Goal: Information Seeking & Learning: Learn about a topic

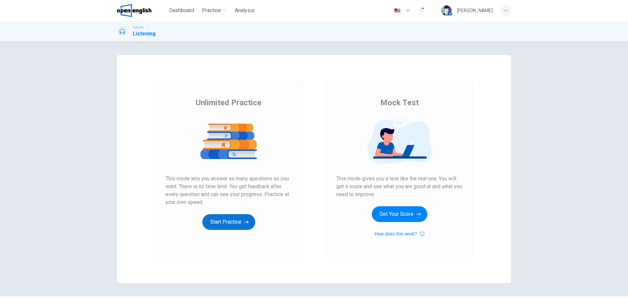
click at [217, 223] on button "Start Practice" at bounding box center [228, 222] width 53 height 16
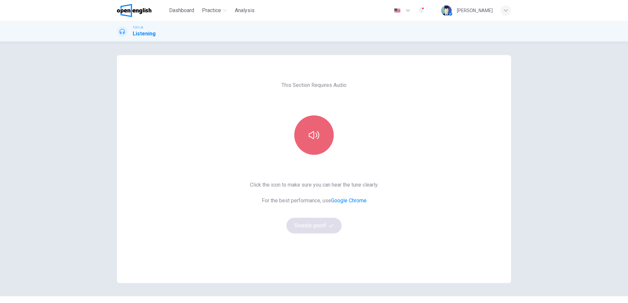
click at [304, 126] on button "button" at bounding box center [313, 135] width 39 height 39
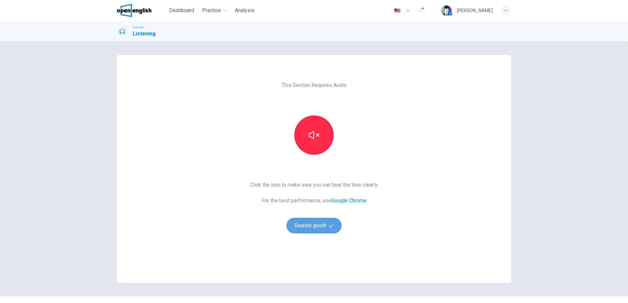
click at [308, 225] on button "Sounds good!" at bounding box center [313, 226] width 55 height 16
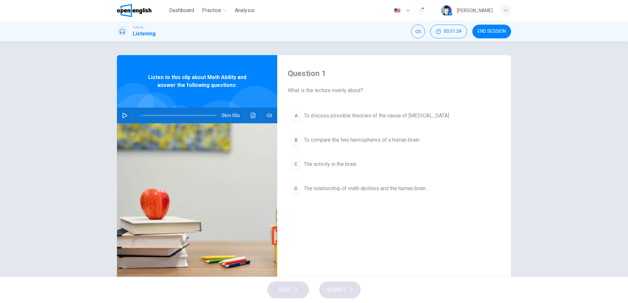
click at [122, 115] on icon "button" at bounding box center [124, 115] width 5 height 5
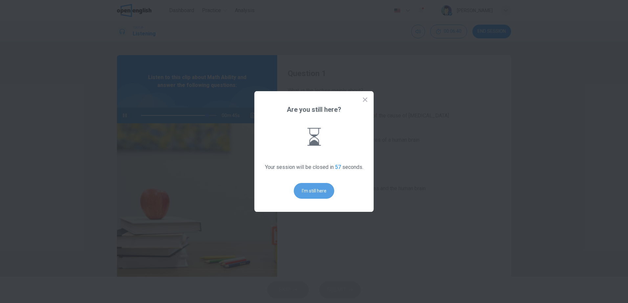
click at [315, 191] on button "I'm still here" at bounding box center [314, 191] width 40 height 16
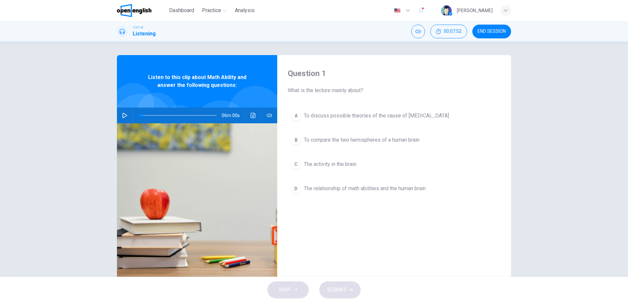
click at [122, 116] on icon "button" at bounding box center [124, 115] width 5 height 5
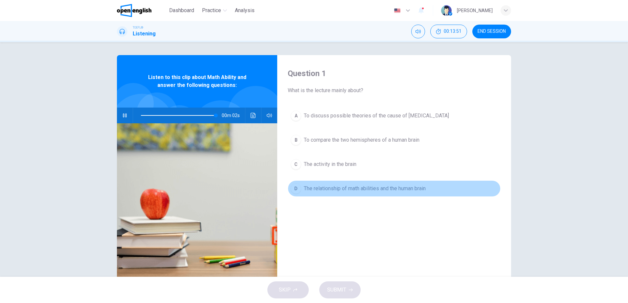
click at [370, 189] on span "The relationship of math abilities and the human brain" at bounding box center [365, 189] width 122 height 8
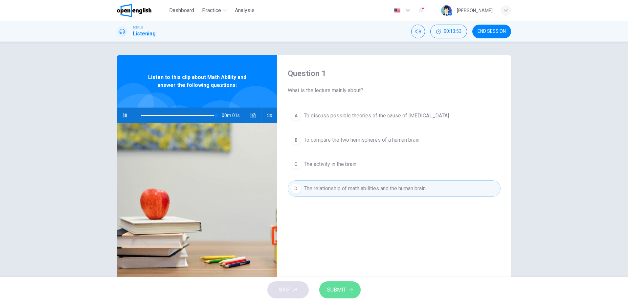
click at [339, 289] on span "SUBMIT" at bounding box center [336, 290] width 19 height 9
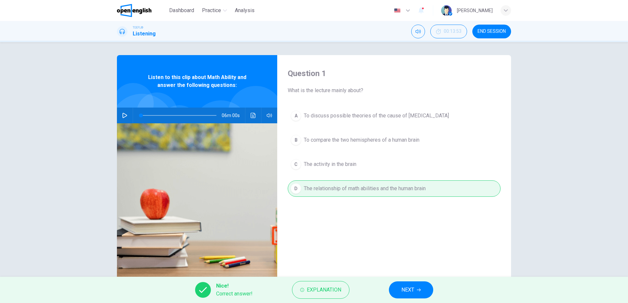
click at [423, 285] on button "NEXT" at bounding box center [411, 290] width 44 height 17
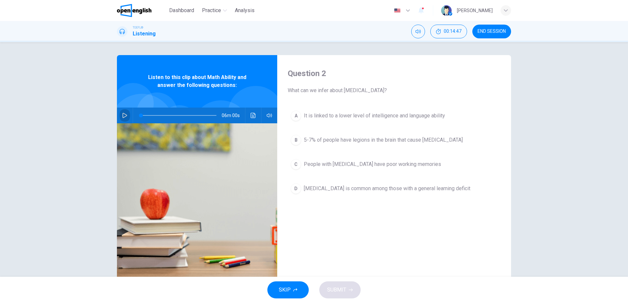
click at [123, 115] on icon "button" at bounding box center [124, 115] width 5 height 5
click at [558, 229] on div "Question 2 What can we infer about [MEDICAL_DATA]? A It is linked to a lower le…" at bounding box center [314, 159] width 628 height 235
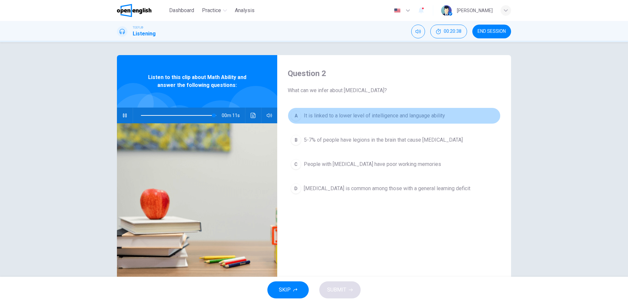
click at [374, 116] on span "It is linked to a lower level of intelligence and language ability" at bounding box center [374, 116] width 141 height 8
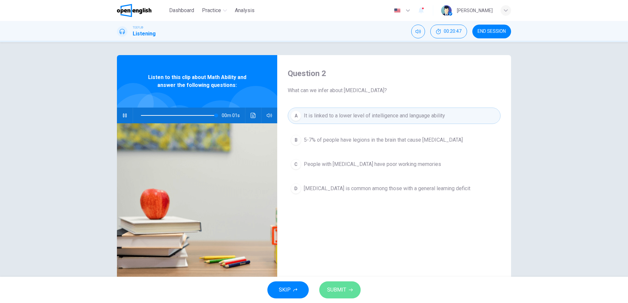
click at [337, 291] on span "SUBMIT" at bounding box center [336, 290] width 19 height 9
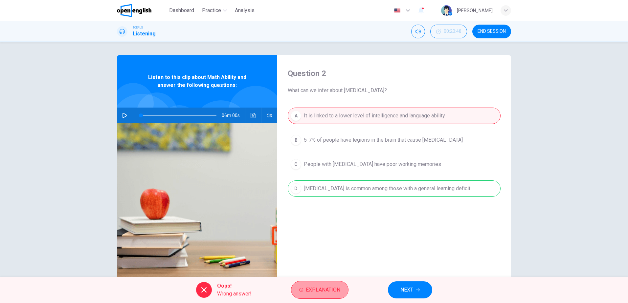
click at [330, 286] on span "Explanation" at bounding box center [323, 290] width 34 height 9
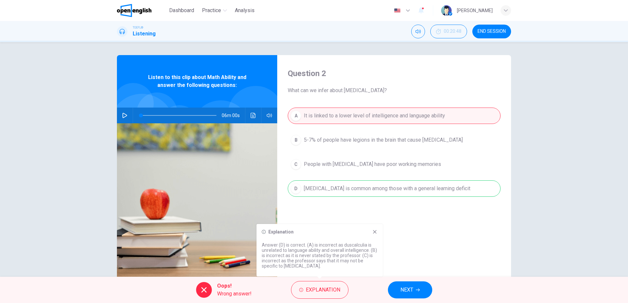
click at [375, 230] on icon at bounding box center [374, 231] width 5 height 5
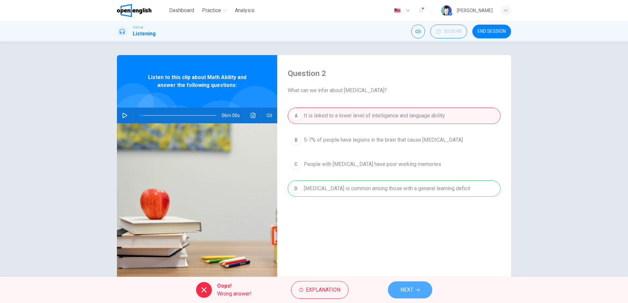
click at [407, 291] on span "NEXT" at bounding box center [406, 290] width 13 height 9
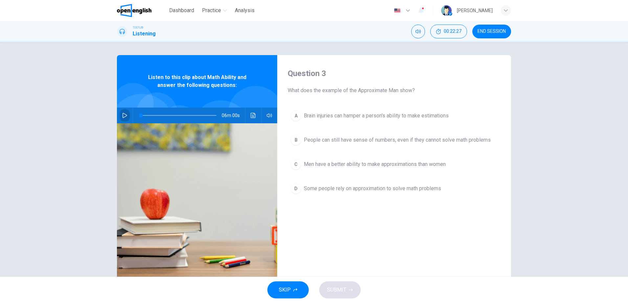
click at [124, 114] on icon "button" at bounding box center [124, 115] width 5 height 5
click at [375, 115] on span "Brain injuries can hamper a person's ability to make estimations" at bounding box center [376, 116] width 145 height 8
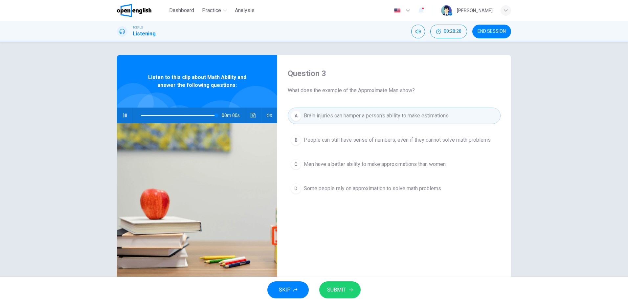
type input "*"
click at [336, 291] on span "SUBMIT" at bounding box center [336, 290] width 19 height 9
click at [331, 286] on span "SUBMIT" at bounding box center [336, 290] width 19 height 9
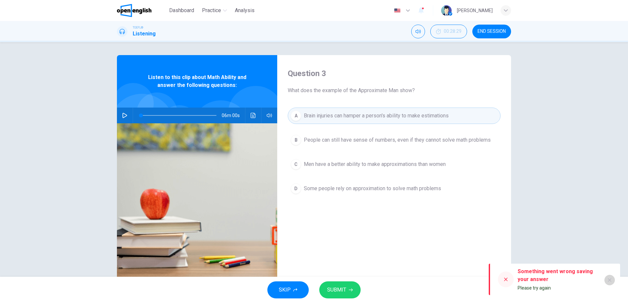
click at [611, 281] on icon "button" at bounding box center [609, 280] width 5 height 5
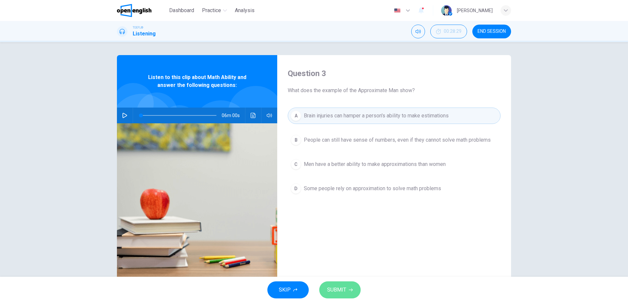
click at [336, 296] on button "SUBMIT" at bounding box center [339, 290] width 41 height 17
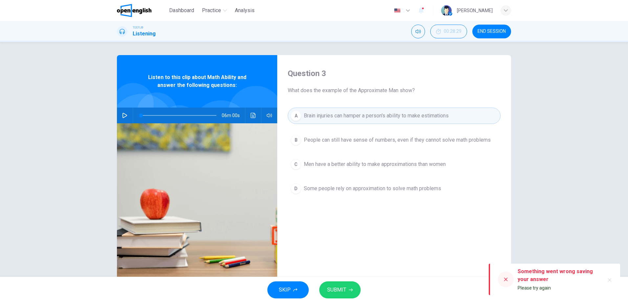
click at [606, 281] on button "button" at bounding box center [609, 280] width 11 height 11
click at [289, 285] on button "SKIP" at bounding box center [287, 290] width 41 height 17
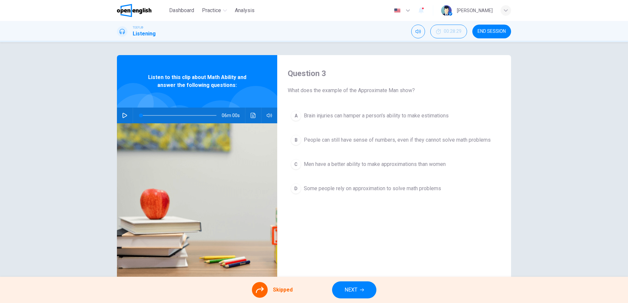
click at [354, 118] on div "A Brain injuries can hamper a person's ability to make estimations B People can…" at bounding box center [394, 159] width 213 height 102
click at [257, 290] on icon at bounding box center [260, 290] width 8 height 8
click at [289, 287] on span "Skipped" at bounding box center [283, 290] width 20 height 8
click at [357, 288] on span "NEXT" at bounding box center [350, 290] width 13 height 9
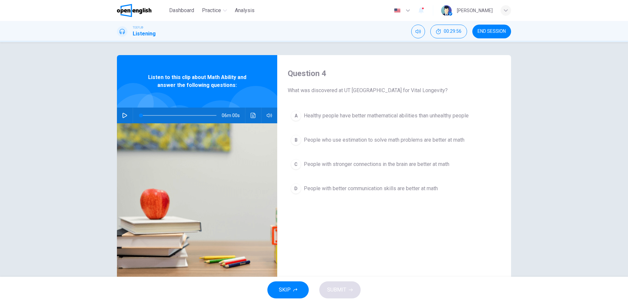
click at [388, 186] on span "People with better communication skills are better at math" at bounding box center [371, 189] width 134 height 8
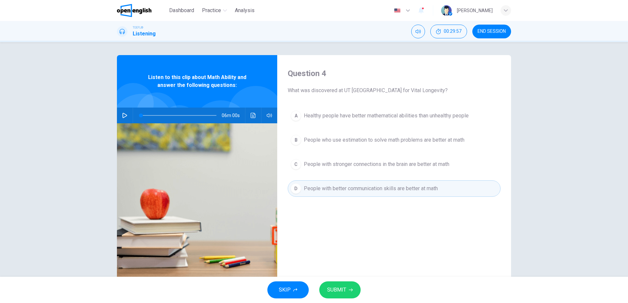
click at [338, 296] on button "SUBMIT" at bounding box center [339, 290] width 41 height 17
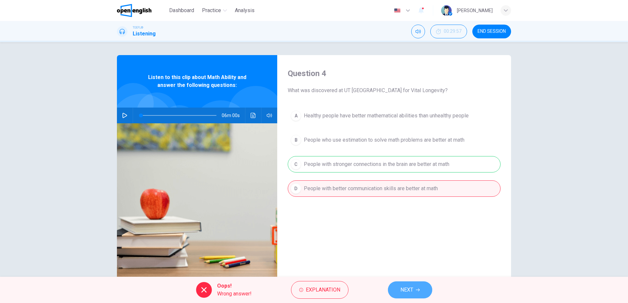
click at [410, 291] on span "NEXT" at bounding box center [406, 290] width 13 height 9
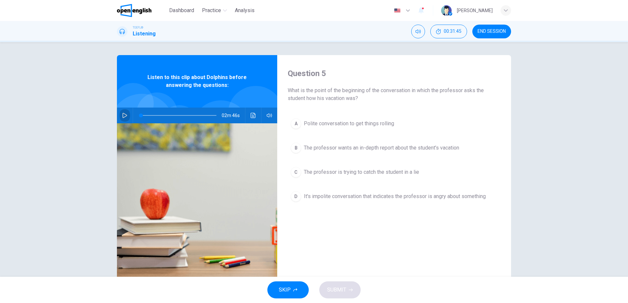
click at [124, 114] on icon "button" at bounding box center [124, 115] width 5 height 5
click at [123, 117] on icon "button" at bounding box center [124, 115] width 5 height 5
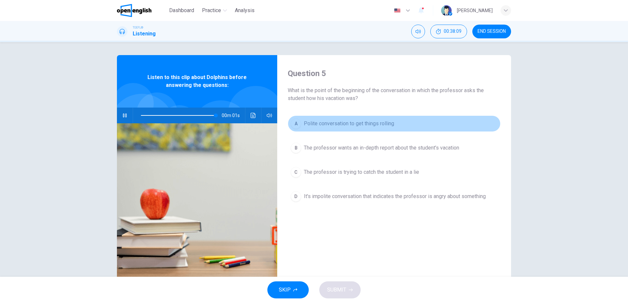
click at [358, 127] on span "Polite conversation to get things rolling" at bounding box center [349, 124] width 90 height 8
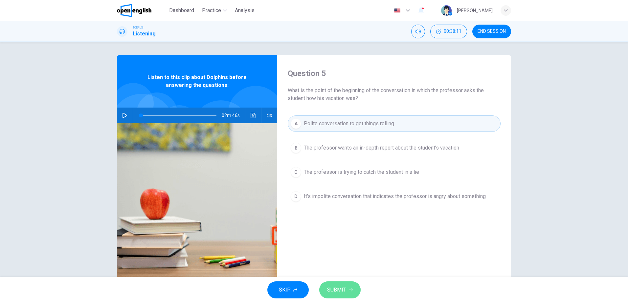
click at [340, 290] on span "SUBMIT" at bounding box center [336, 290] width 19 height 9
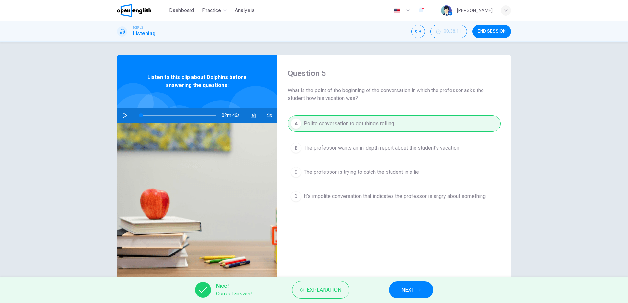
click at [410, 293] on span "NEXT" at bounding box center [407, 290] width 13 height 9
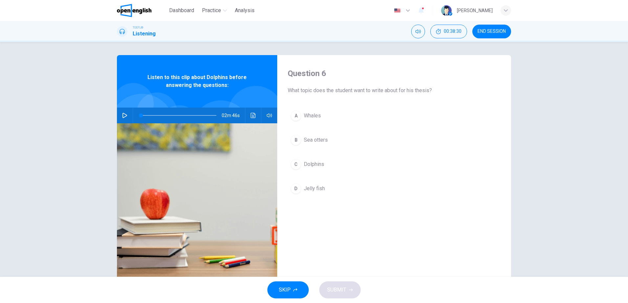
click at [125, 116] on icon "button" at bounding box center [124, 115] width 5 height 5
click at [313, 167] on span "Dolphins" at bounding box center [314, 165] width 20 height 8
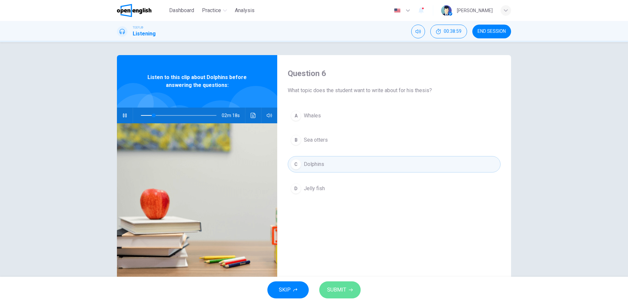
click at [343, 289] on span "SUBMIT" at bounding box center [336, 290] width 19 height 9
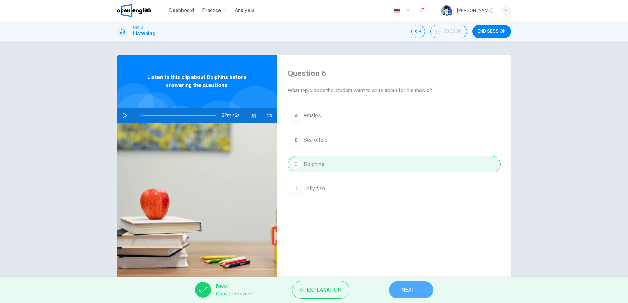
click at [409, 289] on span "NEXT" at bounding box center [407, 290] width 13 height 9
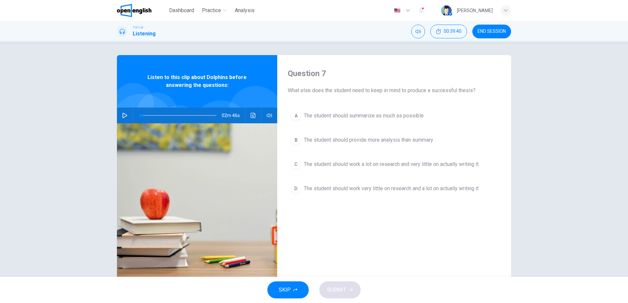
click at [390, 115] on span "The student should summarize as much as possible" at bounding box center [364, 116] width 120 height 8
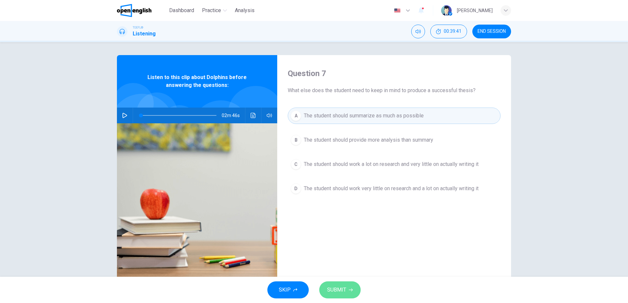
click at [346, 289] on button "SUBMIT" at bounding box center [339, 290] width 41 height 17
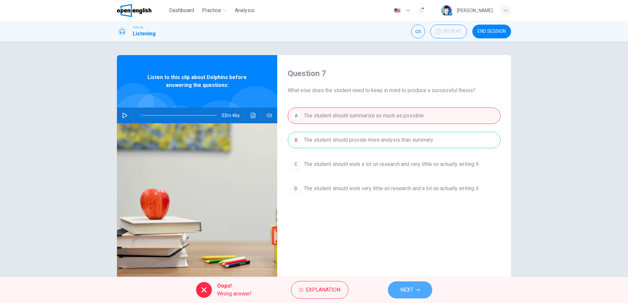
click at [412, 285] on button "NEXT" at bounding box center [410, 290] width 44 height 17
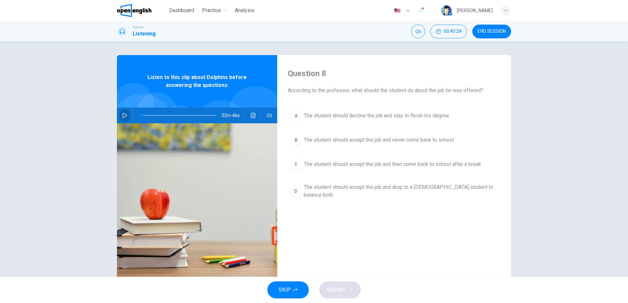
click at [124, 119] on button "button" at bounding box center [124, 116] width 11 height 16
type input "*"
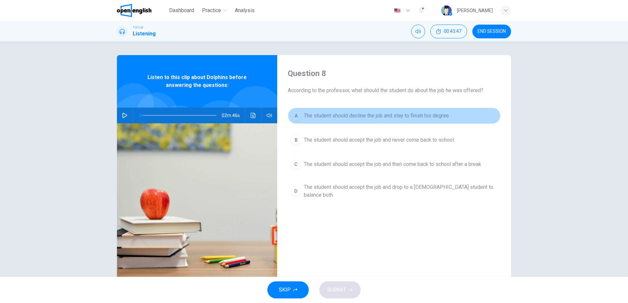
click at [428, 117] on span "The student should decline the job and stay to finish his degree" at bounding box center [376, 116] width 145 height 8
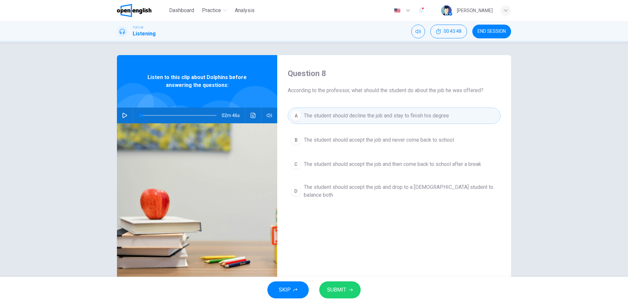
click at [342, 290] on span "SUBMIT" at bounding box center [336, 290] width 19 height 9
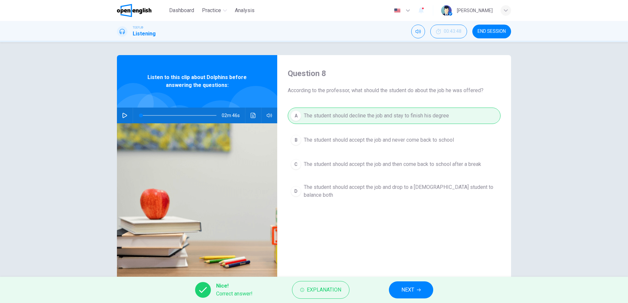
click at [407, 292] on span "NEXT" at bounding box center [407, 290] width 13 height 9
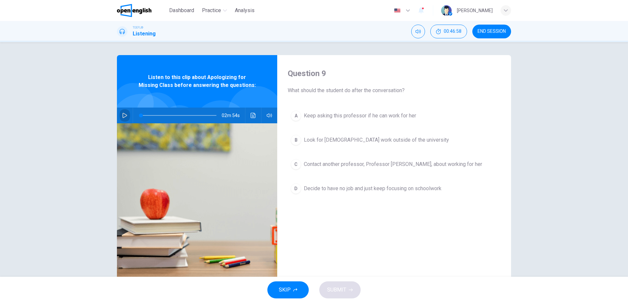
click at [122, 119] on button "button" at bounding box center [124, 116] width 11 height 16
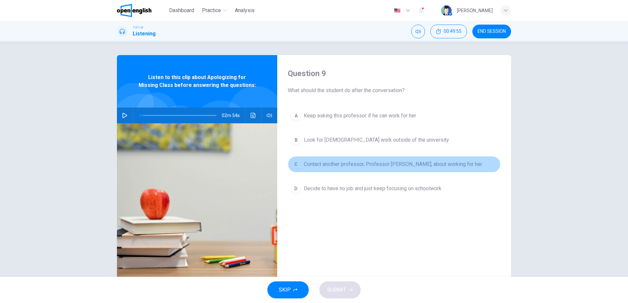
click at [386, 162] on span "Contact another professor, Professor [PERSON_NAME], about working for her" at bounding box center [393, 165] width 178 height 8
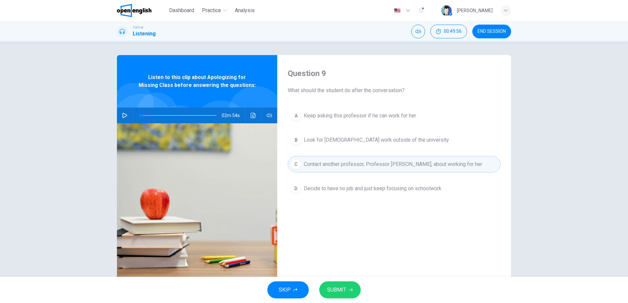
click at [342, 292] on span "SUBMIT" at bounding box center [336, 290] width 19 height 9
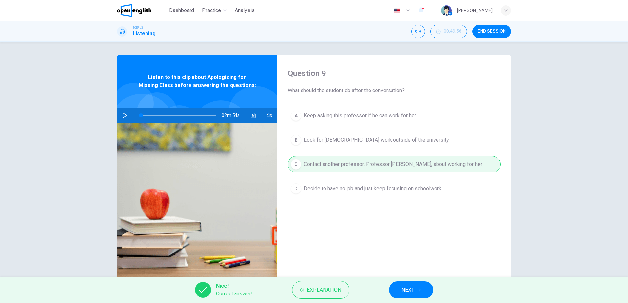
click at [414, 287] on button "NEXT" at bounding box center [411, 290] width 44 height 17
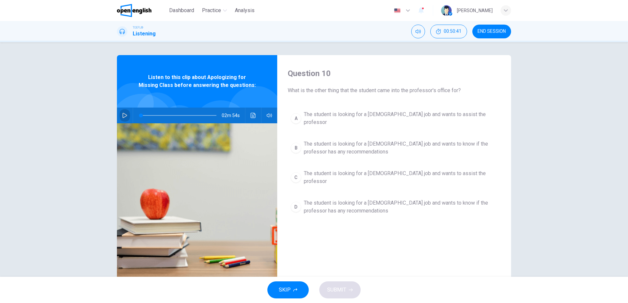
click at [124, 114] on icon "button" at bounding box center [124, 115] width 5 height 5
click at [370, 140] on span "The student is looking for a [DEMOGRAPHIC_DATA] job and wants to know if the pr…" at bounding box center [401, 148] width 194 height 16
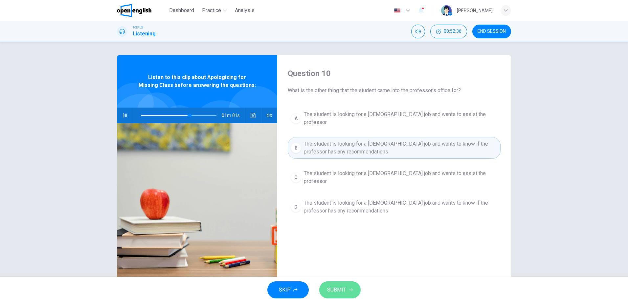
click at [341, 293] on span "SUBMIT" at bounding box center [336, 290] width 19 height 9
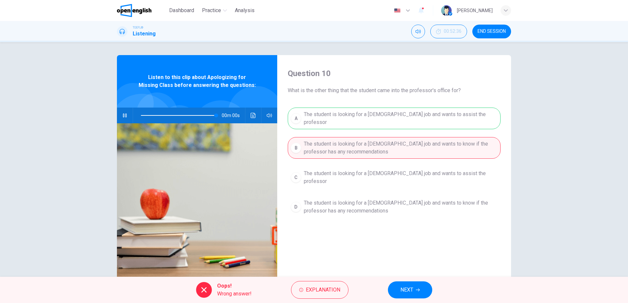
type input "*"
click at [318, 293] on span "Explanation" at bounding box center [323, 290] width 34 height 9
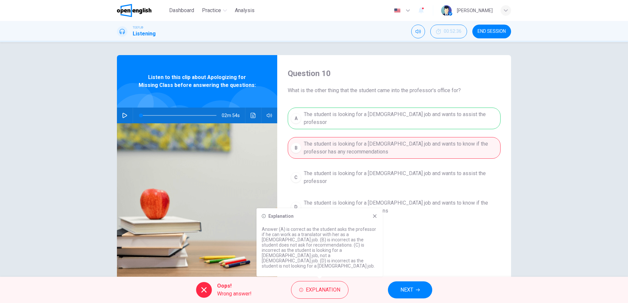
click at [375, 218] on icon at bounding box center [375, 217] width 4 height 4
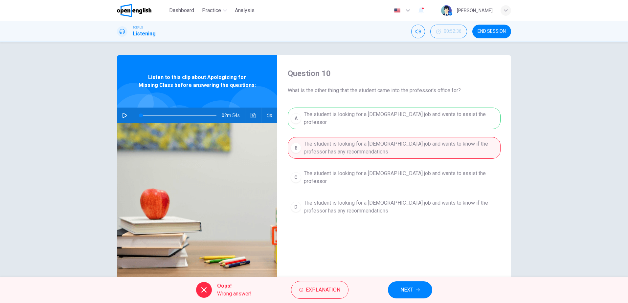
click at [410, 287] on span "NEXT" at bounding box center [406, 290] width 13 height 9
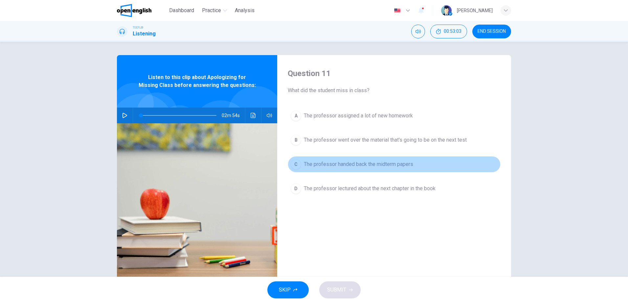
click at [379, 159] on button "C The professor handed back the midterm papers" at bounding box center [394, 164] width 213 height 16
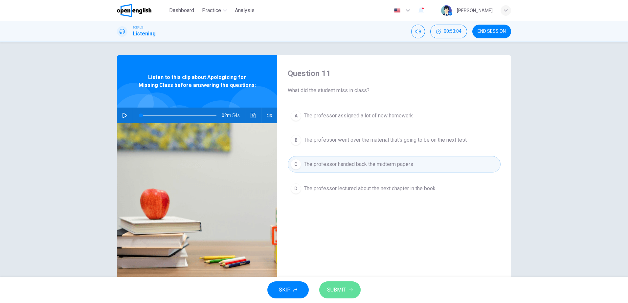
click at [341, 293] on span "SUBMIT" at bounding box center [336, 290] width 19 height 9
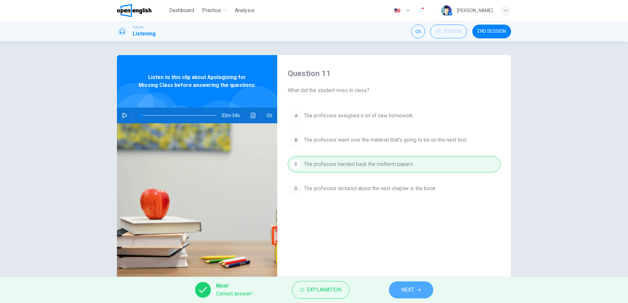
click at [417, 287] on button "NEXT" at bounding box center [411, 290] width 44 height 17
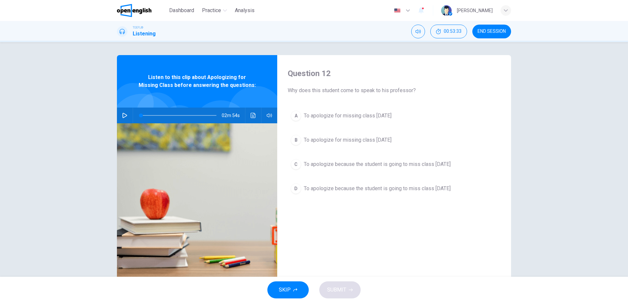
click at [343, 115] on span "To apologize for missing class [DATE]" at bounding box center [348, 116] width 88 height 8
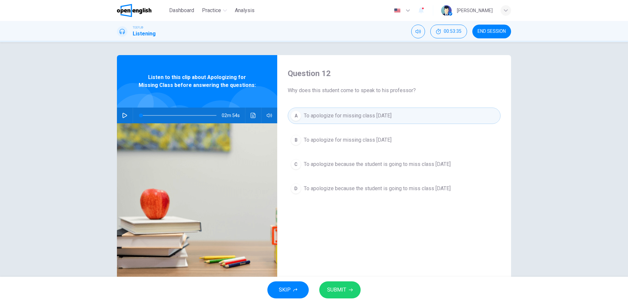
click at [337, 290] on span "SUBMIT" at bounding box center [336, 290] width 19 height 9
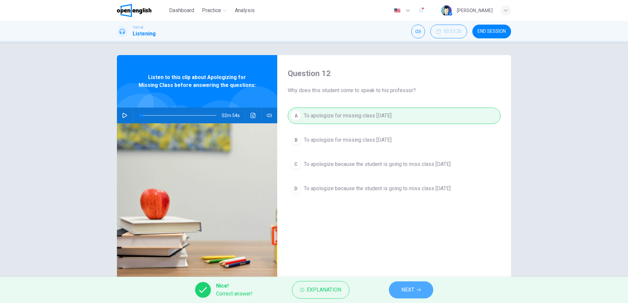
click at [415, 288] on button "NEXT" at bounding box center [411, 290] width 44 height 17
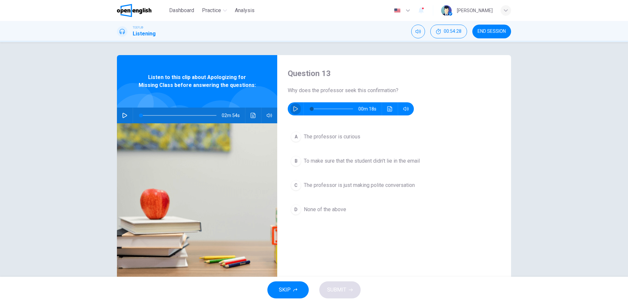
click at [293, 111] on icon "button" at bounding box center [295, 108] width 5 height 5
click at [295, 108] on icon "button" at bounding box center [295, 108] width 5 height 5
type input "*"
click at [321, 208] on span "None of the above" at bounding box center [325, 210] width 42 height 8
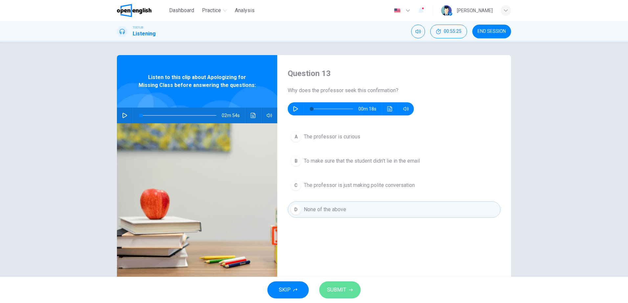
click at [332, 289] on span "SUBMIT" at bounding box center [336, 290] width 19 height 9
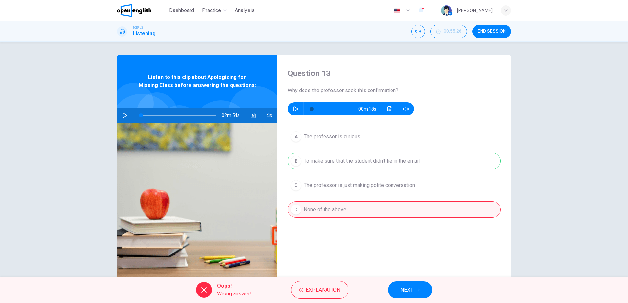
click at [406, 293] on span "NEXT" at bounding box center [406, 290] width 13 height 9
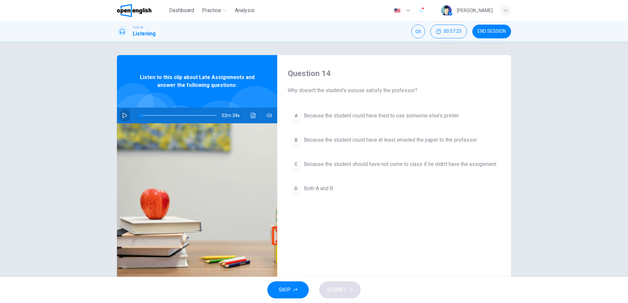
click at [122, 114] on icon "button" at bounding box center [124, 115] width 5 height 5
click at [123, 115] on icon "button" at bounding box center [124, 115] width 5 height 5
click at [317, 193] on span "Both A and B" at bounding box center [318, 189] width 29 height 8
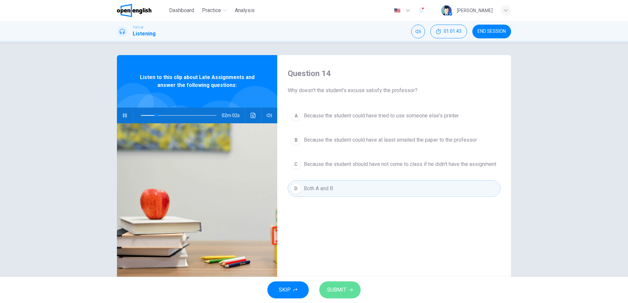
click at [336, 290] on span "SUBMIT" at bounding box center [336, 290] width 19 height 9
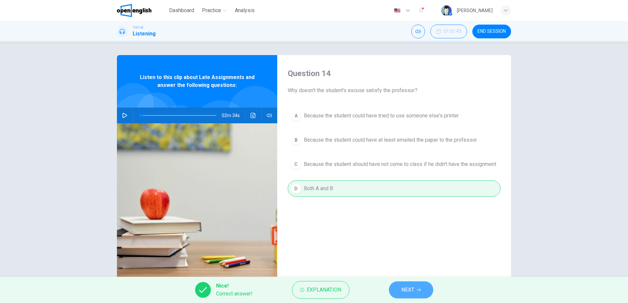
click at [411, 287] on span "NEXT" at bounding box center [407, 290] width 13 height 9
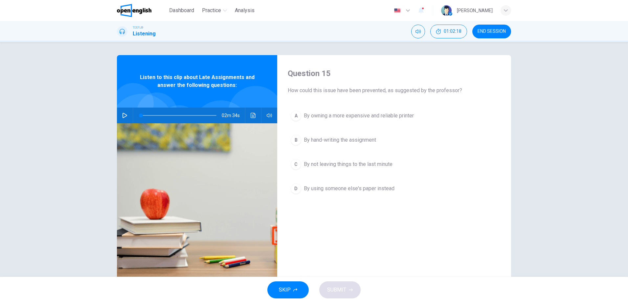
click at [364, 189] on span "By using someone else's paper instead" at bounding box center [349, 189] width 91 height 8
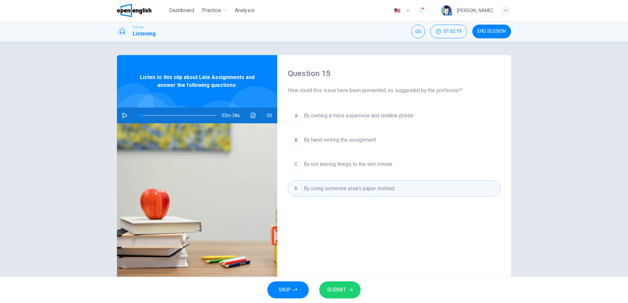
click at [340, 293] on span "SUBMIT" at bounding box center [336, 290] width 19 height 9
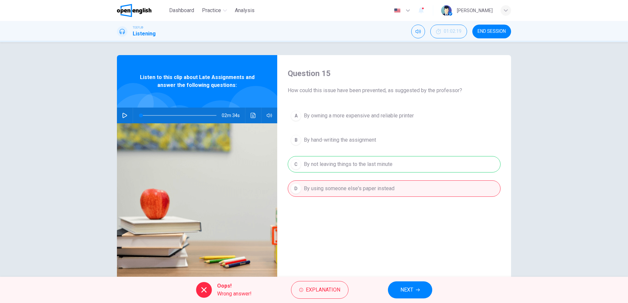
click at [124, 115] on icon "button" at bounding box center [124, 115] width 5 height 5
type input "*"
click at [324, 292] on span "Explanation" at bounding box center [323, 290] width 34 height 9
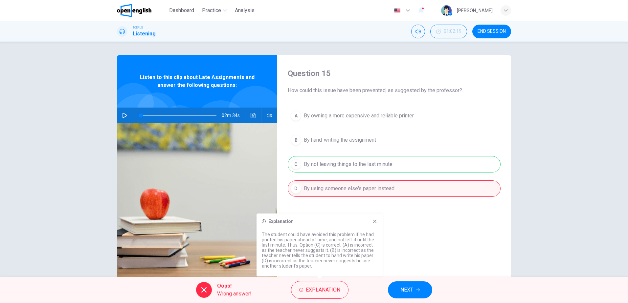
click at [375, 221] on icon at bounding box center [375, 222] width 4 height 4
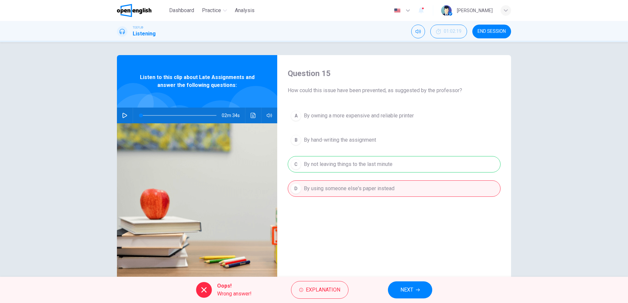
click at [411, 286] on span "NEXT" at bounding box center [406, 290] width 13 height 9
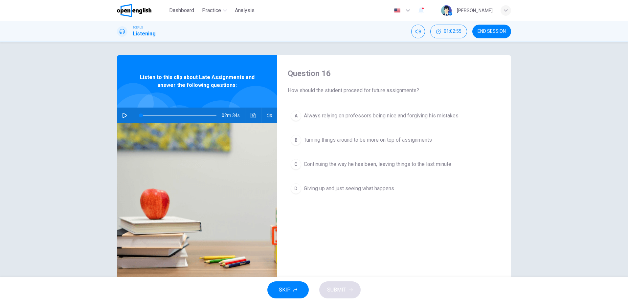
click at [385, 143] on span "Turning things around to be more on top of assignments" at bounding box center [368, 140] width 128 height 8
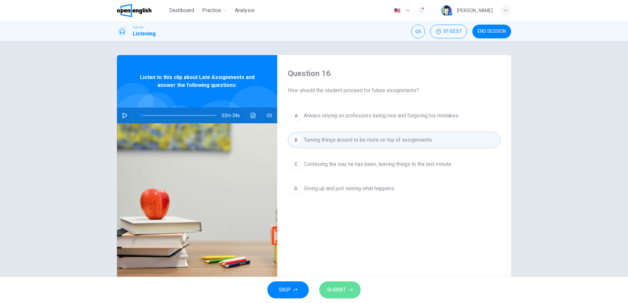
click at [338, 283] on button "SUBMIT" at bounding box center [339, 290] width 41 height 17
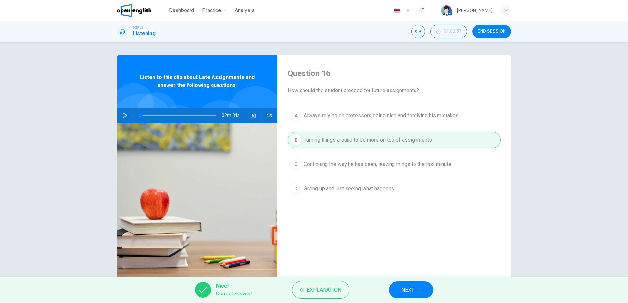
click at [416, 291] on button "NEXT" at bounding box center [411, 290] width 44 height 17
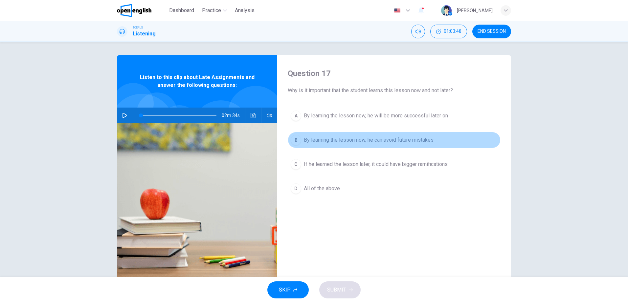
click at [411, 140] on span "By learning the lesson now, he can avoid future mistakes" at bounding box center [369, 140] width 130 height 8
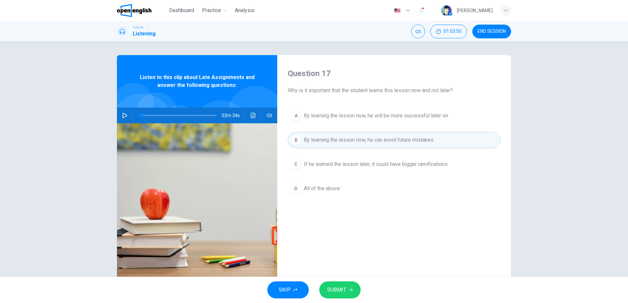
click at [343, 288] on span "SUBMIT" at bounding box center [336, 290] width 19 height 9
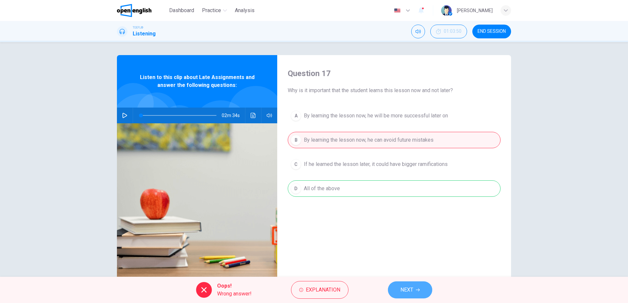
click at [400, 287] on button "NEXT" at bounding box center [410, 290] width 44 height 17
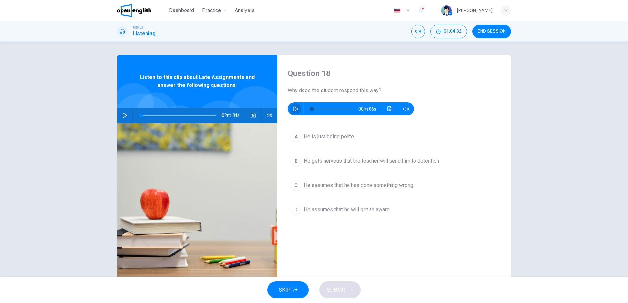
click at [293, 109] on icon "button" at bounding box center [295, 108] width 5 height 5
type input "*"
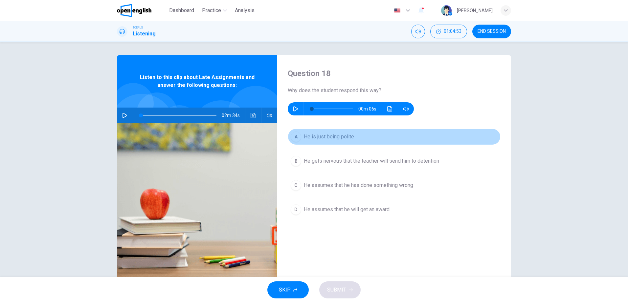
click at [328, 138] on span "He is just being polite" at bounding box center [329, 137] width 50 height 8
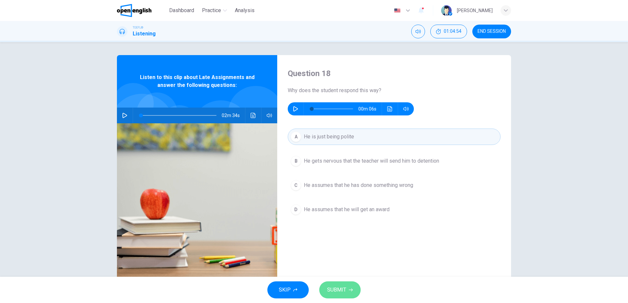
click at [342, 288] on span "SUBMIT" at bounding box center [336, 290] width 19 height 9
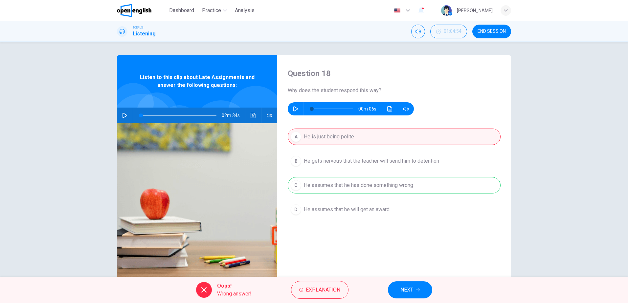
click at [420, 286] on button "NEXT" at bounding box center [410, 290] width 44 height 17
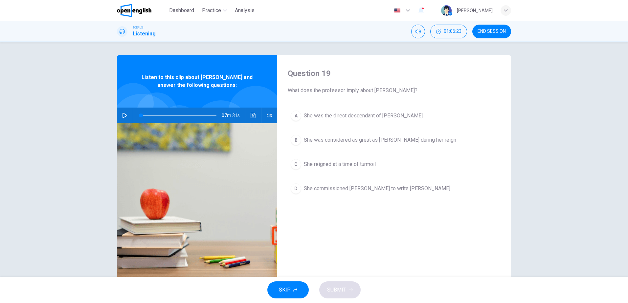
click at [122, 115] on icon "button" at bounding box center [124, 115] width 5 height 5
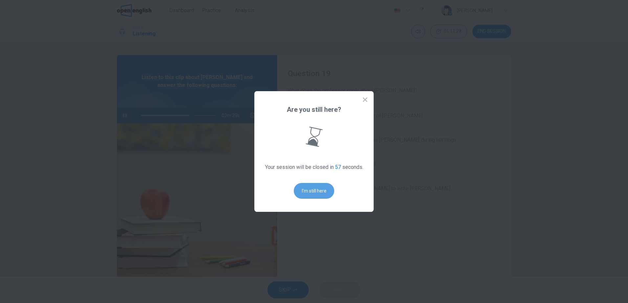
click at [314, 186] on button "I'm still here" at bounding box center [314, 191] width 40 height 16
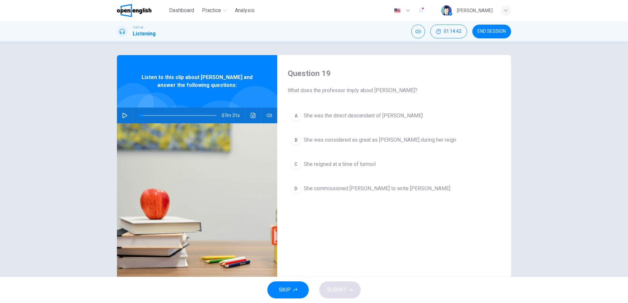
click at [124, 116] on icon "button" at bounding box center [124, 115] width 5 height 5
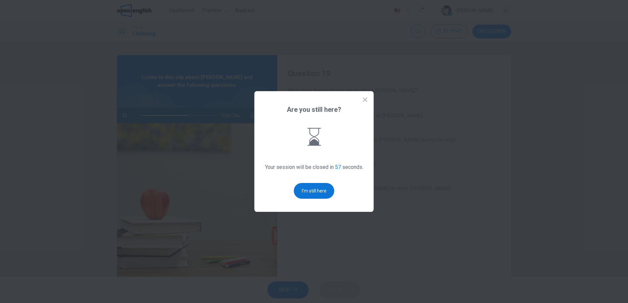
click at [312, 189] on button "I'm still here" at bounding box center [314, 191] width 40 height 16
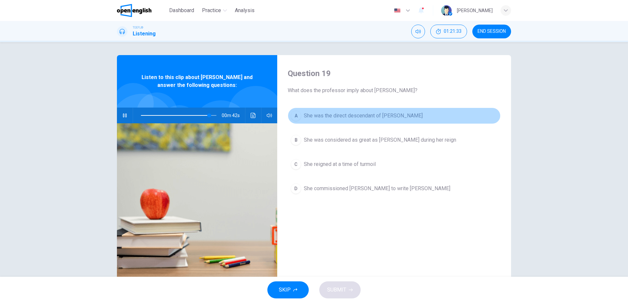
click at [365, 117] on span "She was the direct descendant of [PERSON_NAME]" at bounding box center [363, 116] width 119 height 8
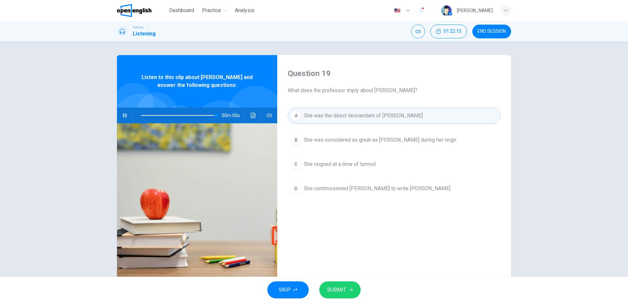
type input "*"
click at [338, 287] on span "SUBMIT" at bounding box center [336, 290] width 19 height 9
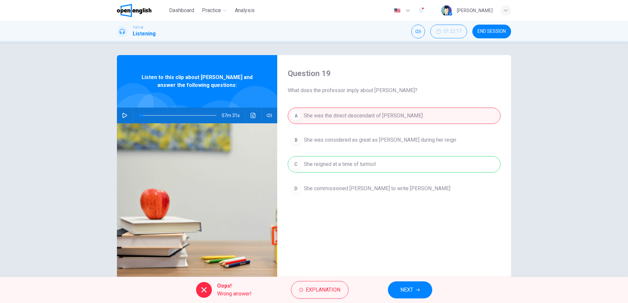
click at [501, 35] on button "END SESSION" at bounding box center [491, 32] width 39 height 14
